Goal: Communication & Community: Answer question/provide support

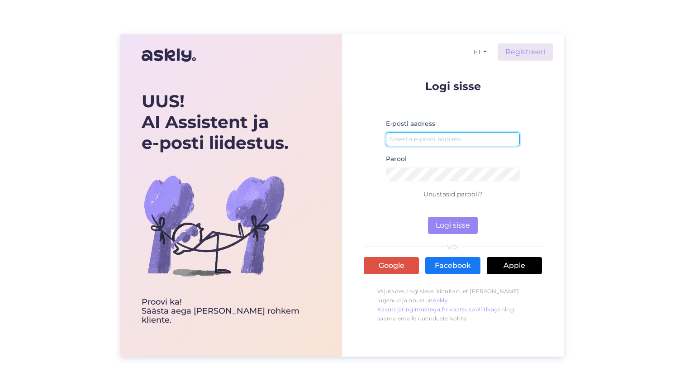
type input "[EMAIL_ADDRESS][DOMAIN_NAME]"
click at [451, 225] on button "Logi sisse" at bounding box center [453, 225] width 50 height 17
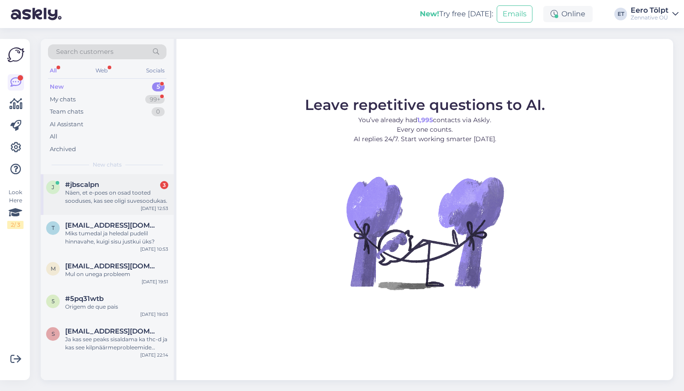
click at [86, 204] on div "j #jbscalpn 3 Näen, et e-poes on osad tooted sooduses, kas see oligi suvesooduk…" at bounding box center [107, 194] width 133 height 41
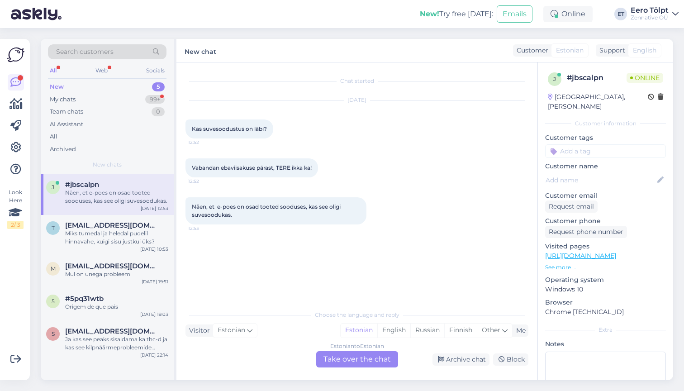
click at [356, 361] on div "Estonian to Estonian Take over the chat" at bounding box center [357, 359] width 82 height 16
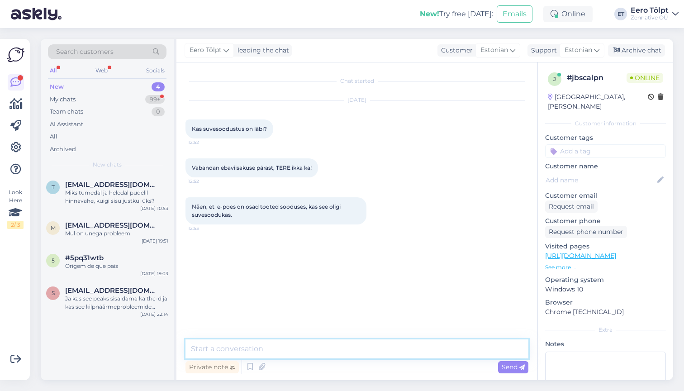
click at [288, 353] on textarea at bounding box center [356, 348] width 343 height 19
type textarea "Tere :)"
type textarea "Suvesoodus on tänaseks läbi"
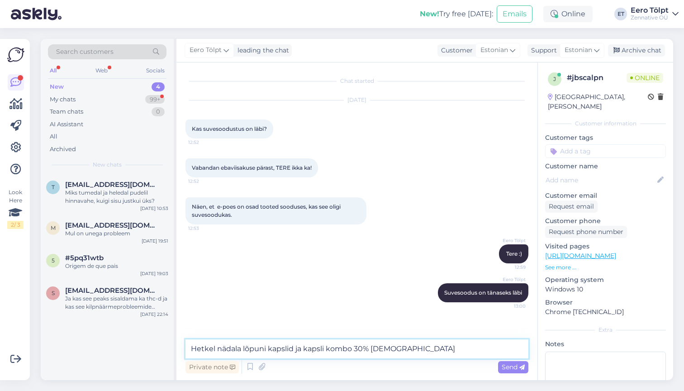
type textarea "Hetkel nädala lõpuni kapslid ja kapsli kombo 30% [DEMOGRAPHIC_DATA]"
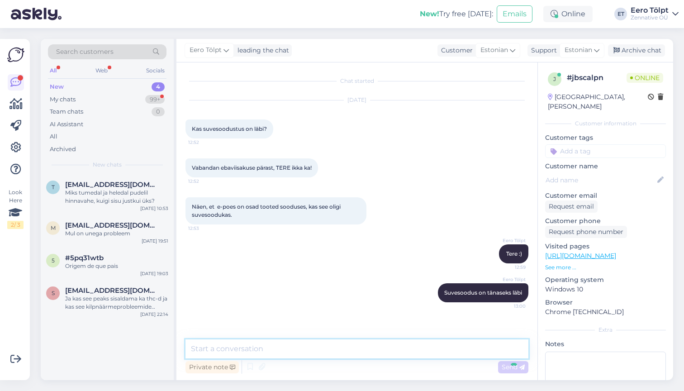
scroll to position [28, 0]
